Goal: Information Seeking & Learning: Learn about a topic

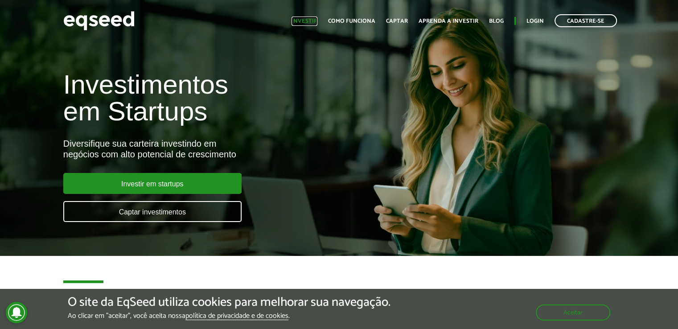
click at [314, 18] on link "Investir" at bounding box center [304, 21] width 26 height 6
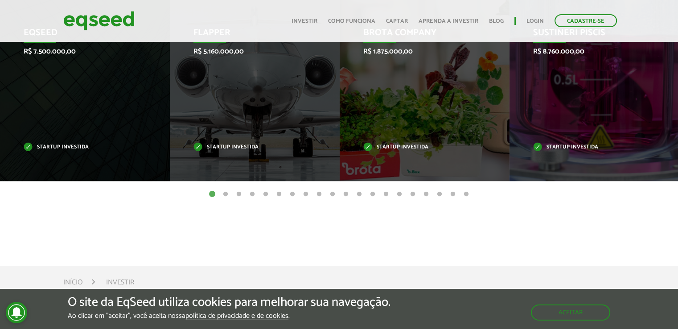
scroll to position [490, 0]
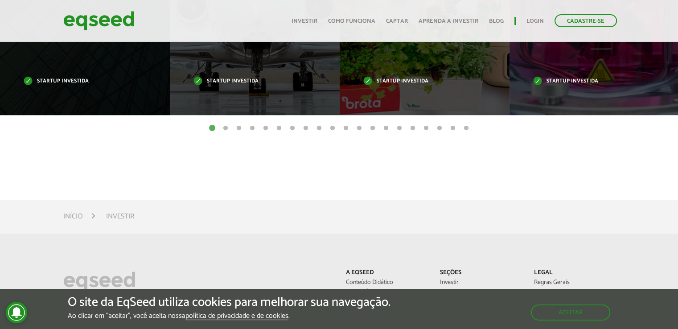
click at [223, 124] on button "2" at bounding box center [225, 128] width 9 height 9
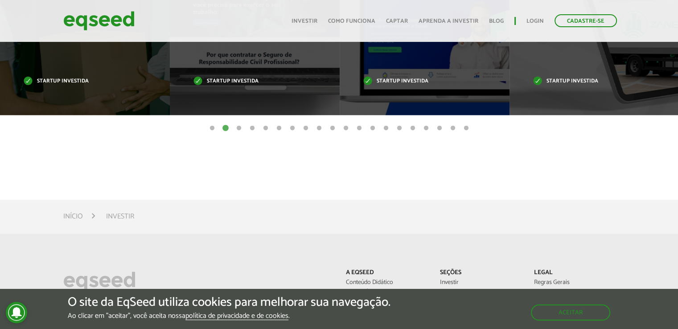
click at [237, 125] on button "3" at bounding box center [238, 128] width 9 height 9
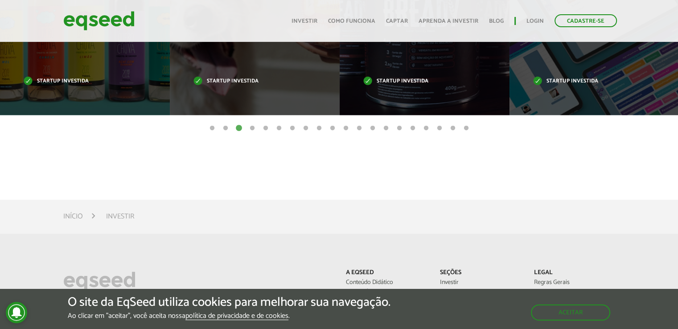
click at [226, 127] on button "2" at bounding box center [225, 128] width 9 height 9
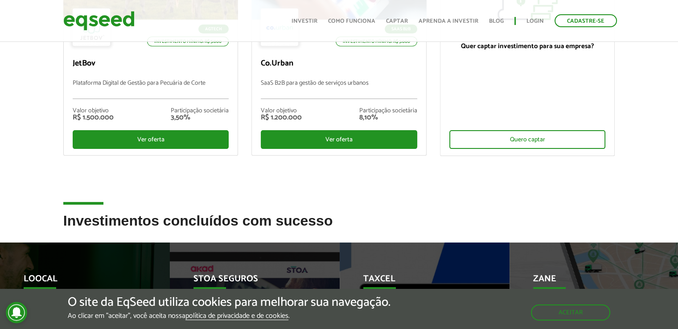
scroll to position [0, 0]
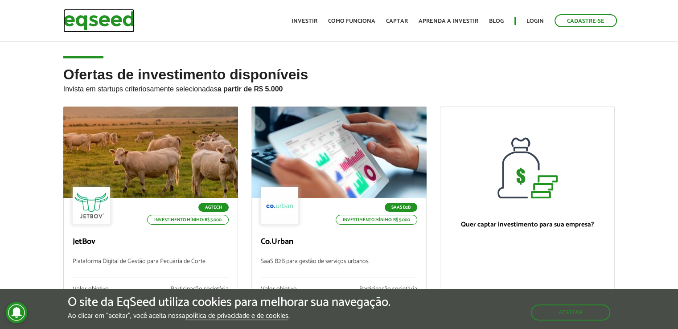
click at [123, 17] on img at bounding box center [98, 21] width 71 height 24
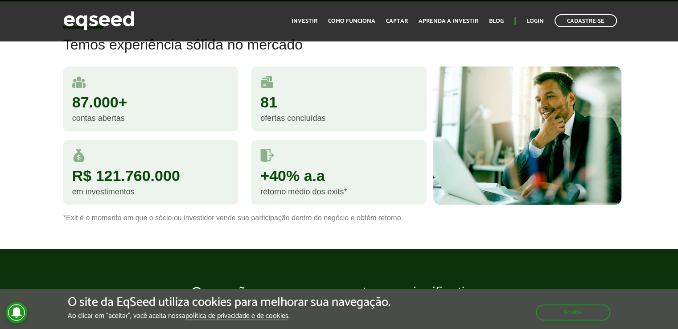
scroll to position [891, 0]
